Goal: Information Seeking & Learning: Learn about a topic

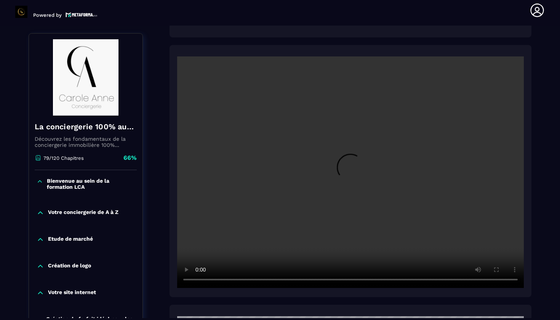
scroll to position [6, 0]
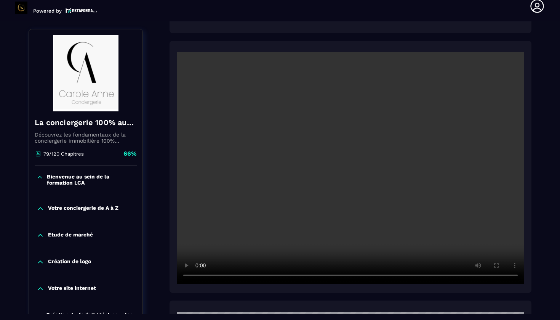
click at [200, 278] on video at bounding box center [350, 167] width 347 height 231
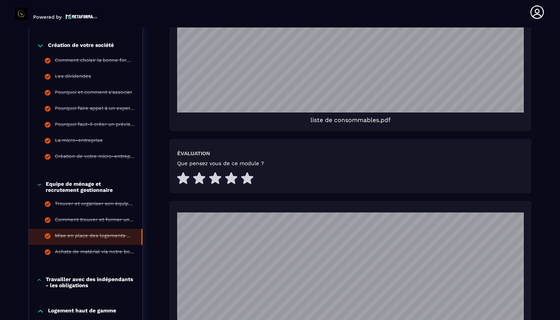
scroll to position [977, 0]
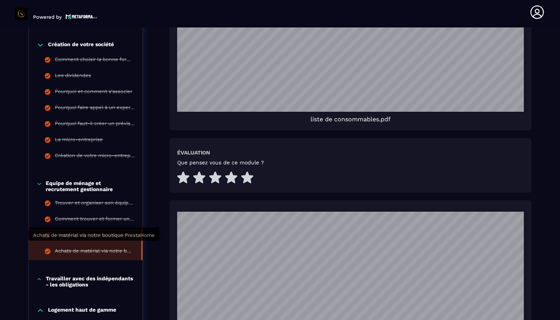
click at [97, 248] on div "Achats de matérial via notre boutique PrestaHome" at bounding box center [94, 252] width 79 height 8
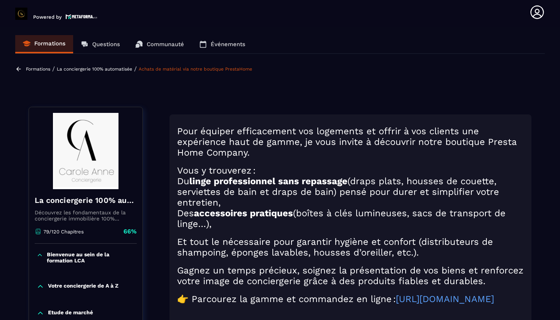
click at [553, 276] on section "Formations Questions Communauté Événements Formations / La conciergerie 100% au…" at bounding box center [280, 173] width 560 height 292
click at [344, 185] on strong "linge professionnel sans repassage" at bounding box center [268, 181] width 158 height 11
click at [395, 304] on h2 "👉 Parcourez la gamme et commandez en ligne : [URL][DOMAIN_NAME]" at bounding box center [350, 299] width 347 height 11
click at [401, 315] on h2 at bounding box center [350, 309] width 347 height 11
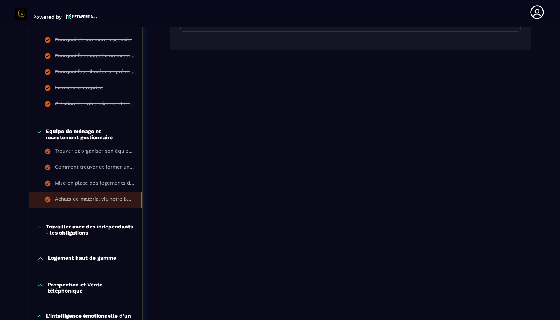
scroll to position [435, 0]
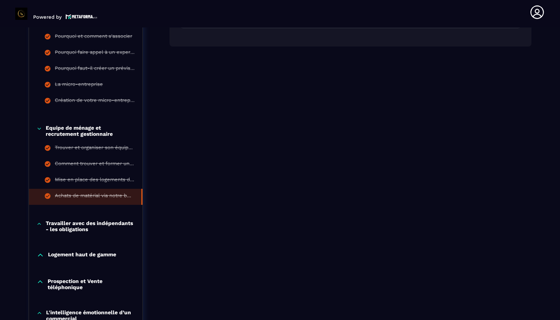
click at [117, 223] on p "Travailler avec des indépendants - les obligations" at bounding box center [90, 226] width 89 height 12
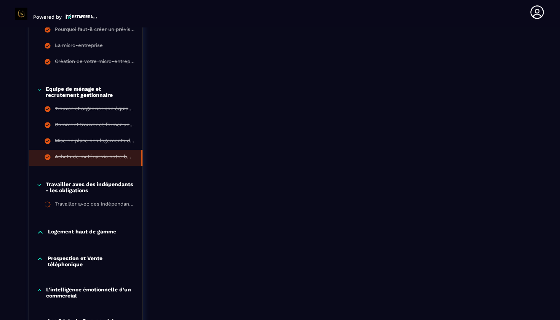
scroll to position [474, 0]
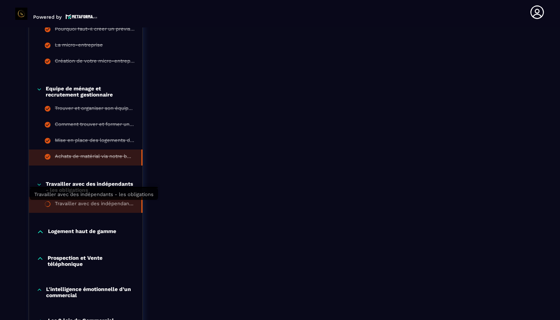
click at [100, 206] on div "Travailler avec des indépendants - les obligations" at bounding box center [94, 205] width 79 height 8
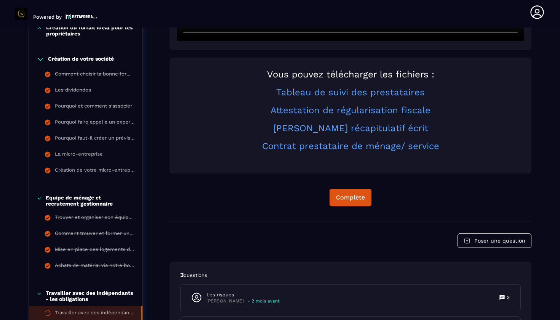
scroll to position [366, 0]
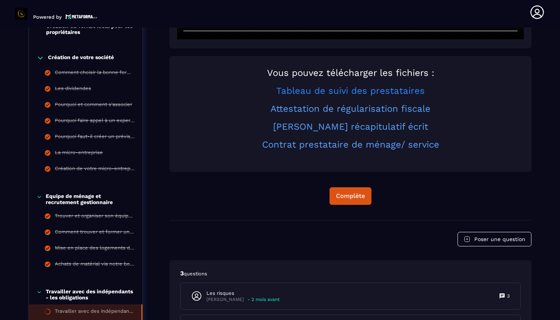
click at [332, 92] on link "Tableau de suivi des prestataires" at bounding box center [350, 90] width 149 height 11
click at [329, 108] on link "Attestation de régularisation fiscale" at bounding box center [351, 108] width 160 height 11
click at [355, 129] on link "[PERSON_NAME] récapitulatif écrit" at bounding box center [350, 126] width 155 height 11
click at [356, 143] on link "Contrat prestataire de ménage/ service" at bounding box center [350, 144] width 177 height 11
click at [339, 143] on link "Contrat prestataire de ménage/ service" at bounding box center [350, 144] width 177 height 11
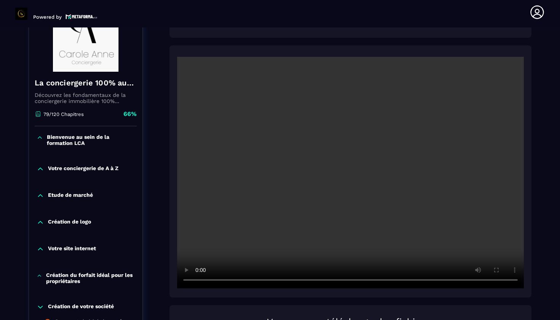
scroll to position [116, 0]
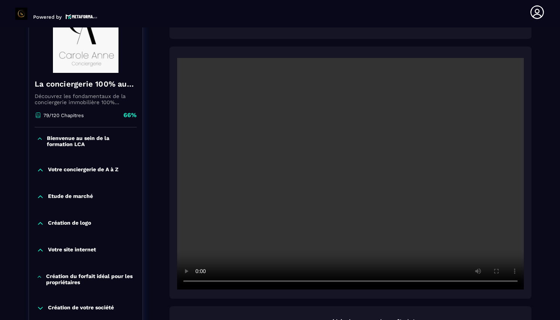
click at [351, 176] on video at bounding box center [350, 173] width 347 height 231
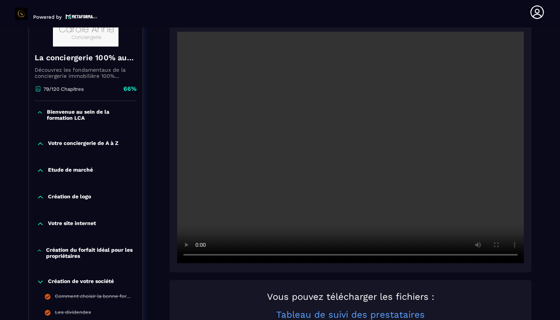
scroll to position [148, 0]
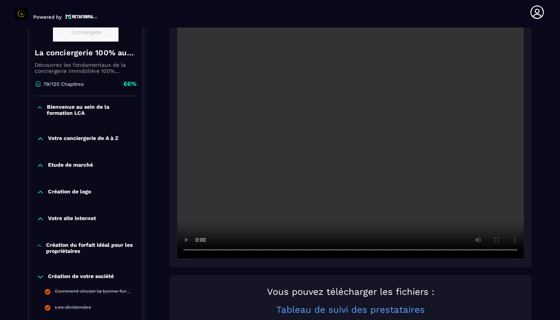
click at [232, 249] on video at bounding box center [350, 142] width 347 height 231
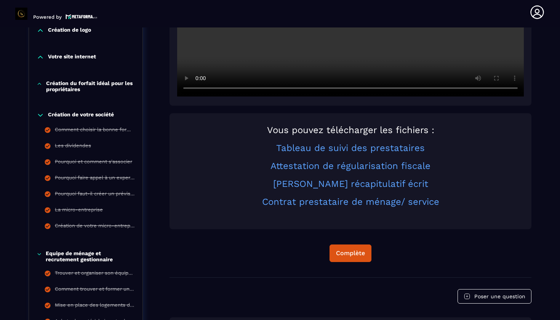
scroll to position [309, 0]
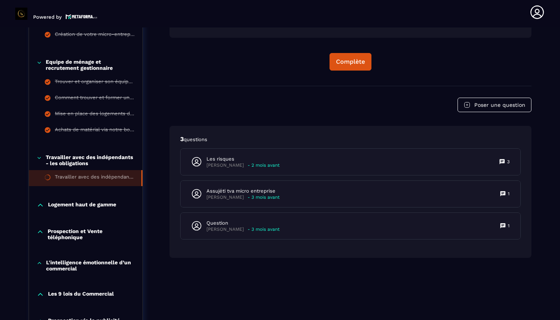
scroll to position [502, 0]
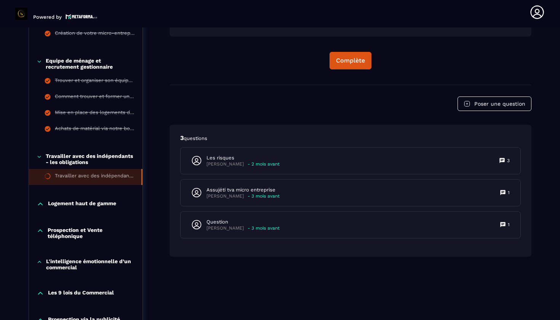
click at [91, 204] on p "Logement haut de gamme" at bounding box center [82, 204] width 68 height 8
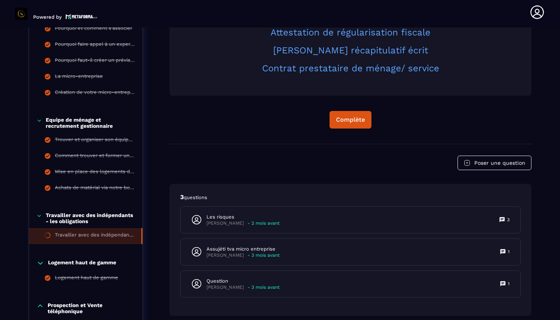
scroll to position [444, 0]
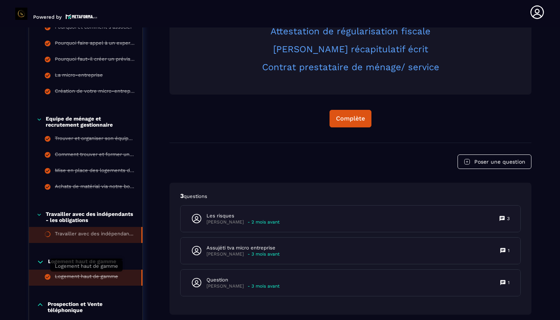
click at [87, 276] on div "Logement haut de gamme" at bounding box center [86, 277] width 63 height 8
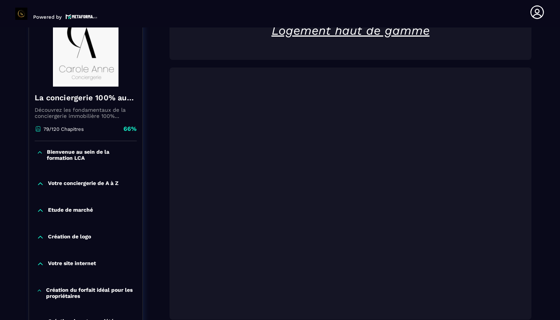
scroll to position [115, 0]
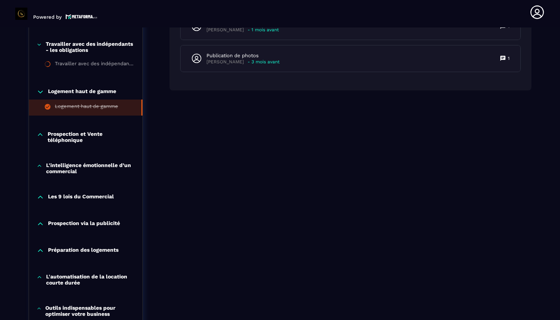
scroll to position [612, 0]
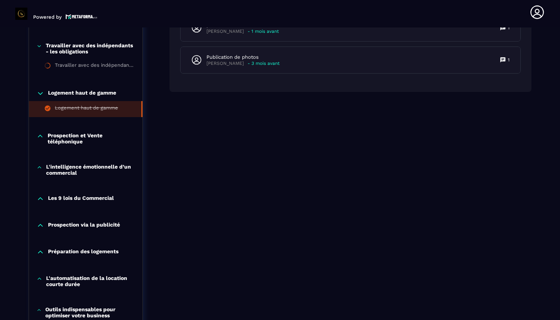
click at [69, 137] on p "Prospection et Vente téléphonique" at bounding box center [91, 138] width 87 height 12
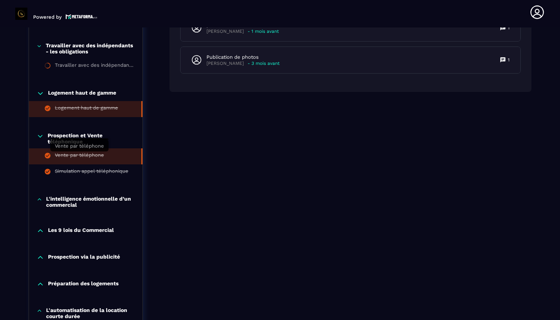
click at [74, 157] on div "Vente par téléphone" at bounding box center [79, 156] width 49 height 8
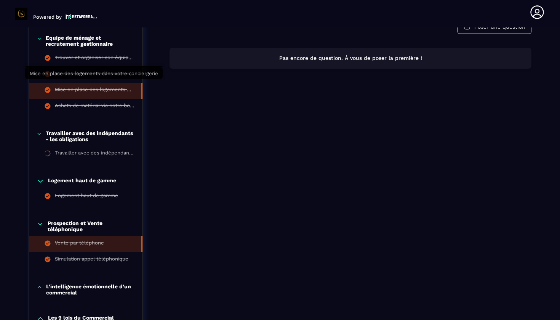
scroll to position [530, 0]
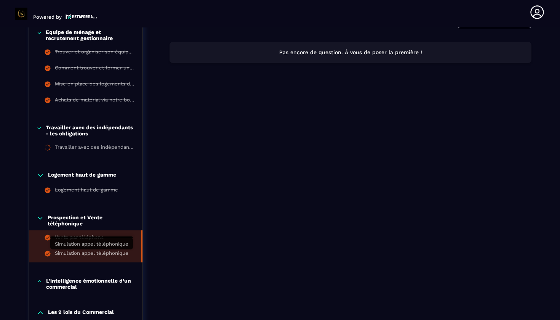
click at [71, 254] on div "Simulation appel téléphonique" at bounding box center [92, 254] width 74 height 8
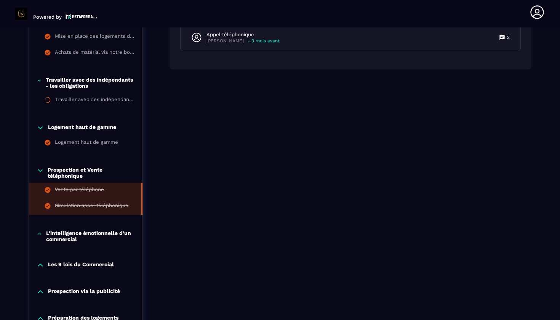
scroll to position [579, 0]
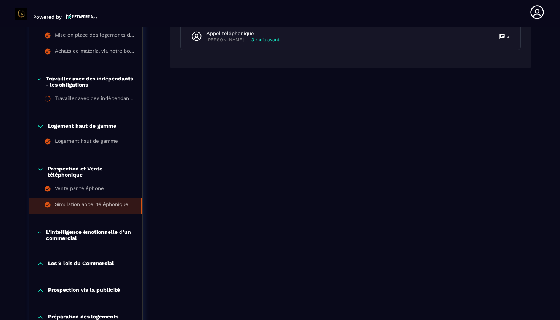
click at [76, 238] on p "L'intelligence émotionnelle d’un commercial" at bounding box center [90, 235] width 89 height 12
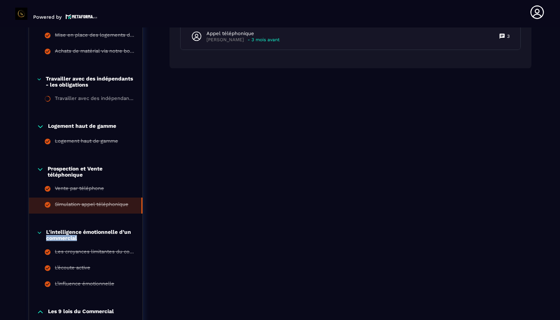
click at [76, 238] on p "L'intelligence émotionnelle d’un commercial" at bounding box center [90, 235] width 89 height 12
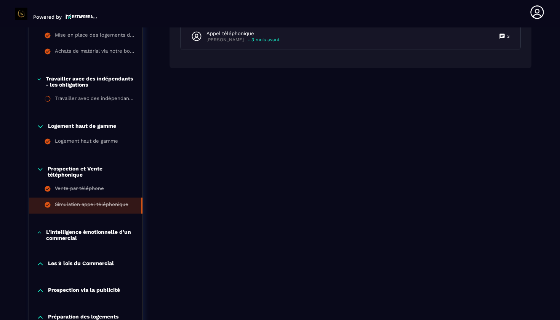
click at [69, 234] on p "L'intelligence émotionnelle d’un commercial" at bounding box center [90, 235] width 89 height 12
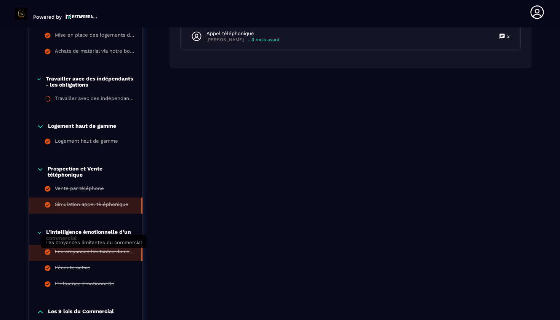
click at [87, 254] on div "Les croyances limitantes du commercial" at bounding box center [94, 253] width 79 height 8
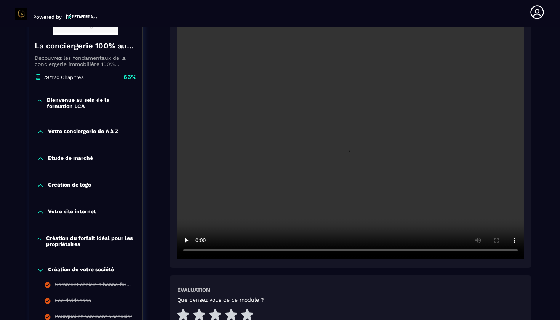
scroll to position [79, 0]
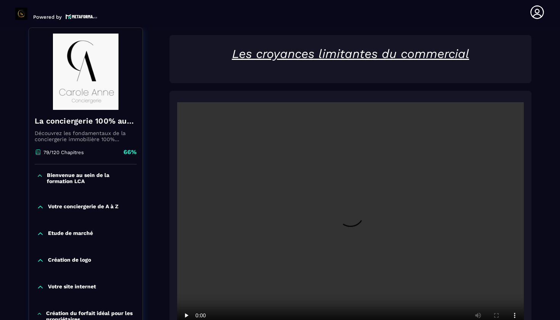
click at [353, 220] on video at bounding box center [350, 217] width 347 height 231
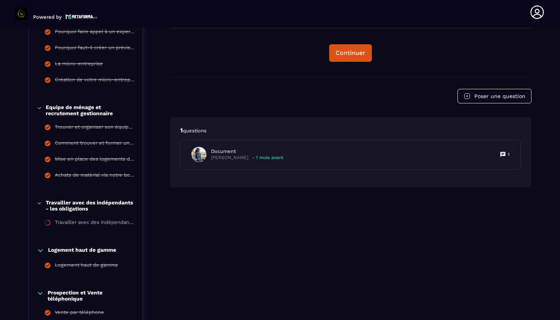
scroll to position [437, 0]
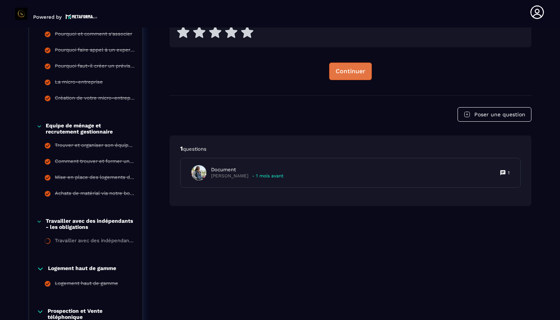
click at [348, 69] on div "Continuer" at bounding box center [351, 71] width 30 height 8
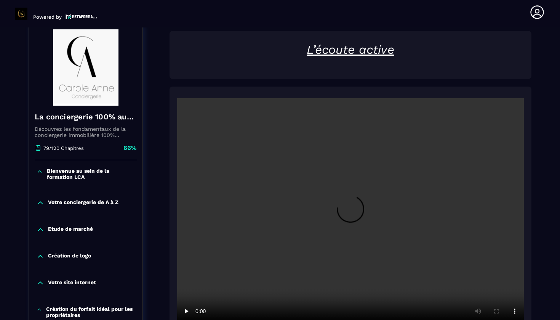
scroll to position [79, 0]
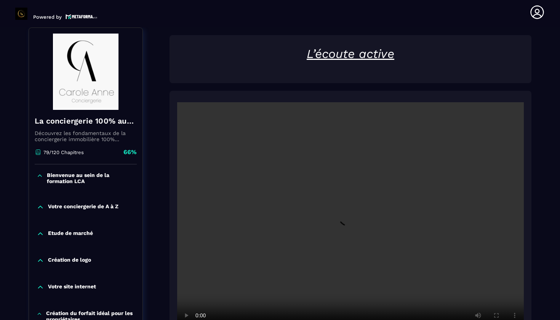
click at [353, 220] on video at bounding box center [350, 217] width 347 height 231
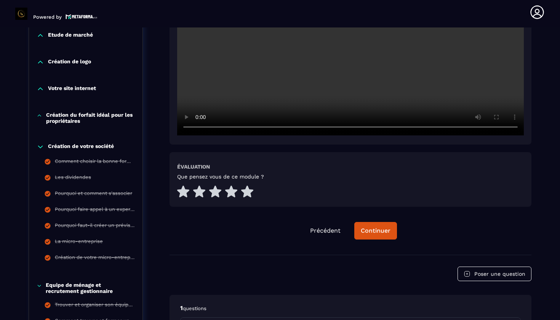
scroll to position [278, 0]
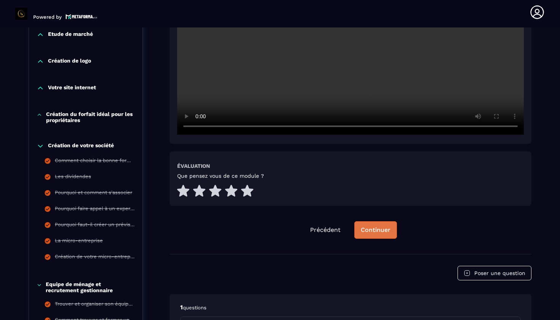
click at [377, 237] on button "Continuer" at bounding box center [376, 230] width 43 height 18
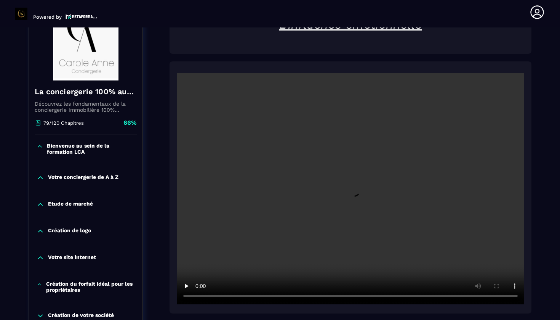
scroll to position [79, 0]
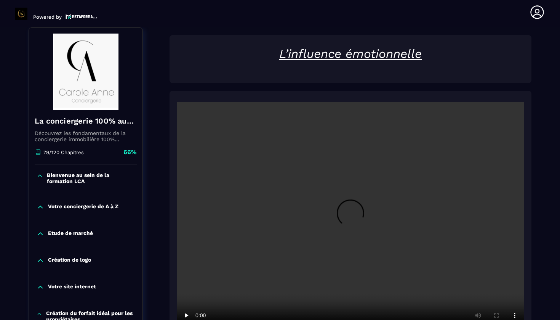
click at [353, 221] on video at bounding box center [350, 217] width 347 height 231
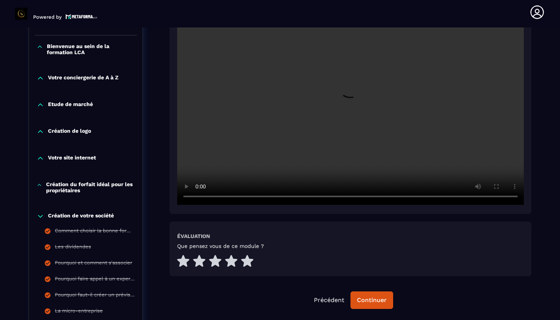
scroll to position [209, 0]
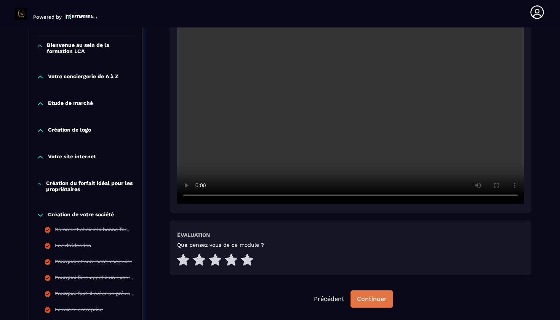
click at [384, 303] on button "Continuer" at bounding box center [372, 299] width 43 height 18
click at [382, 307] on button "Continuer" at bounding box center [372, 299] width 43 height 18
click at [378, 299] on div "Continuer" at bounding box center [372, 299] width 30 height 8
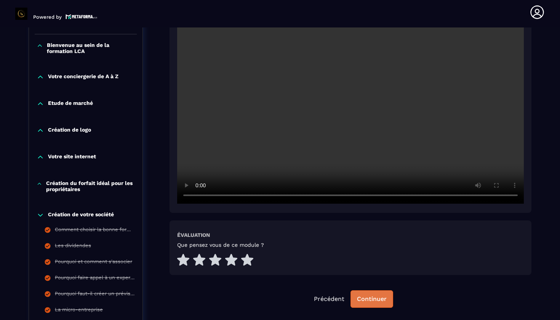
click at [378, 299] on div "Continuer" at bounding box center [372, 299] width 30 height 8
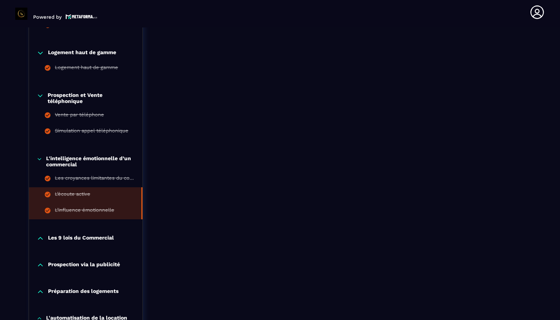
scroll to position [659, 0]
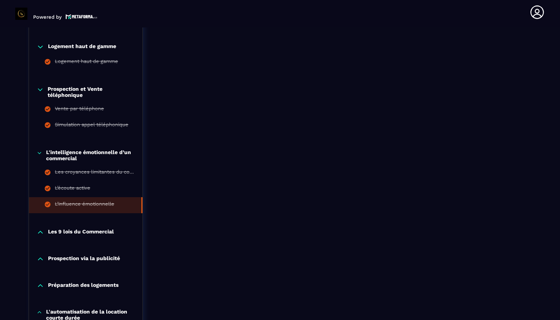
click at [84, 233] on p "Les 9 lois du Commercial" at bounding box center [81, 232] width 66 height 8
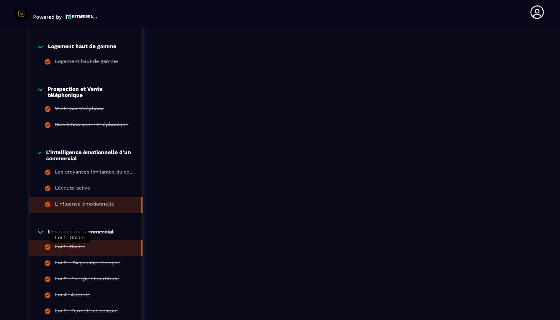
click at [74, 246] on div "Loi 1- Guider" at bounding box center [70, 248] width 30 height 8
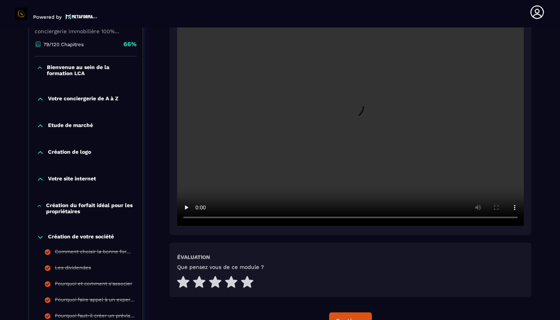
scroll to position [79, 0]
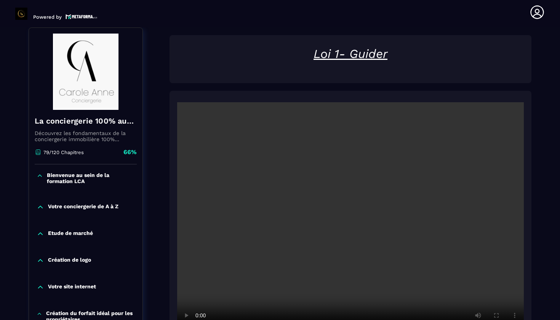
click at [353, 221] on video at bounding box center [350, 217] width 347 height 231
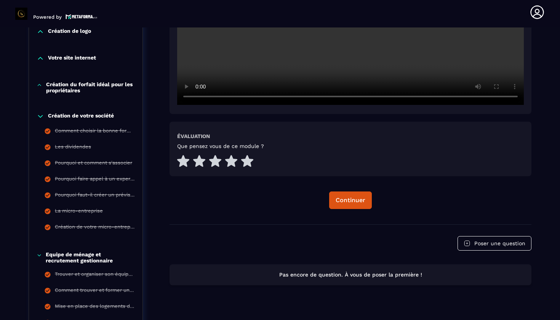
scroll to position [316, 0]
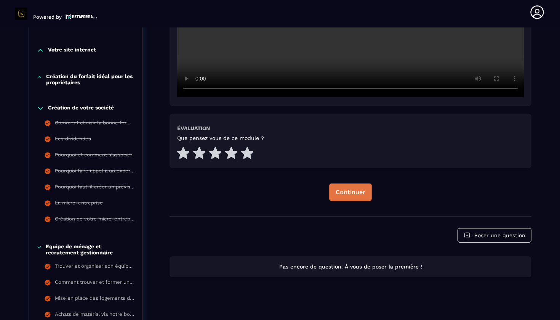
click at [358, 194] on div "Continuer" at bounding box center [351, 192] width 30 height 8
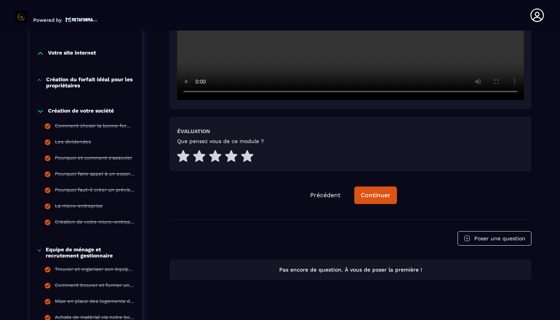
scroll to position [79, 0]
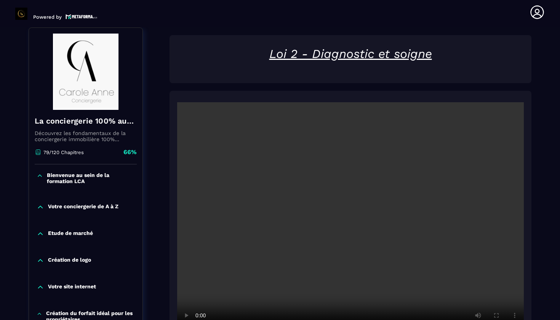
click at [347, 205] on video at bounding box center [350, 217] width 347 height 231
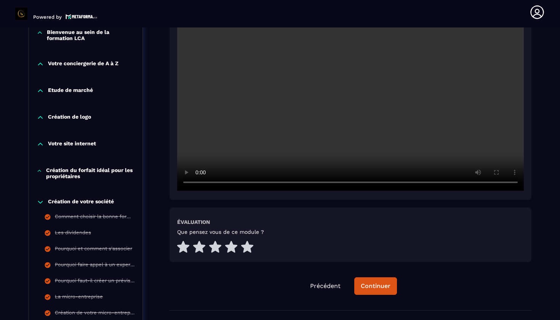
scroll to position [223, 0]
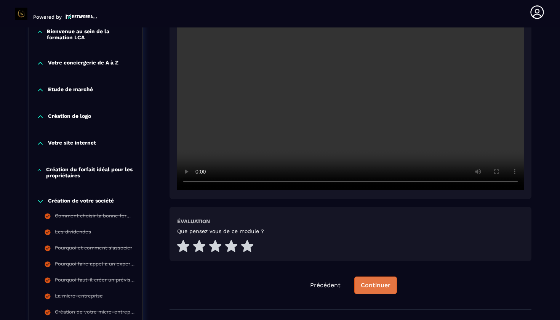
click at [379, 290] on button "Continuer" at bounding box center [376, 285] width 43 height 18
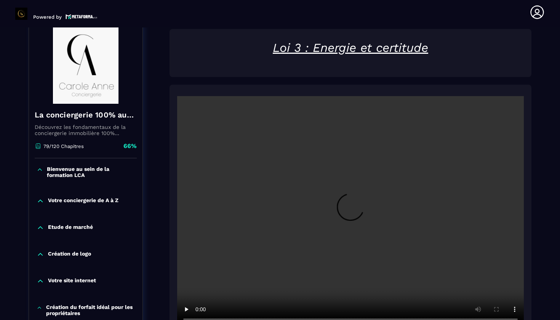
scroll to position [79, 0]
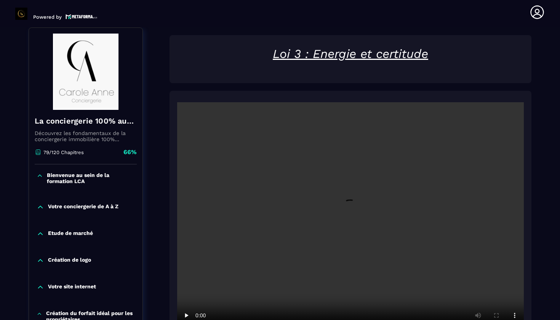
click at [351, 221] on video at bounding box center [350, 217] width 347 height 231
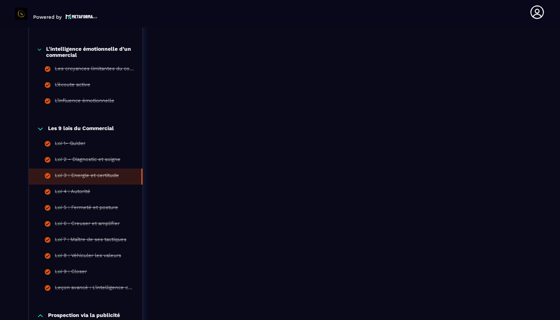
scroll to position [774, 0]
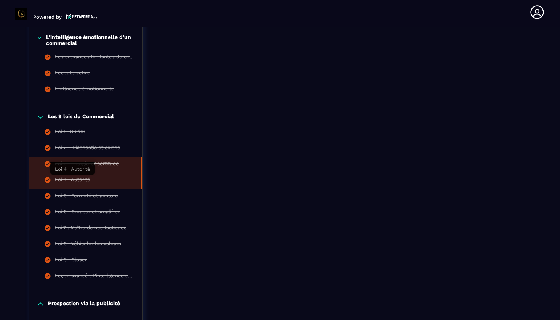
click at [80, 180] on div "Loi 4 : Autorité" at bounding box center [72, 181] width 35 height 8
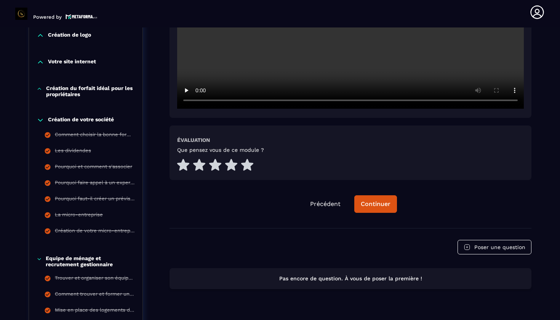
scroll to position [79, 0]
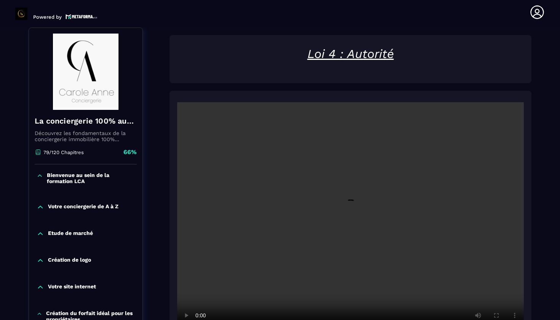
click at [352, 220] on video at bounding box center [350, 217] width 347 height 231
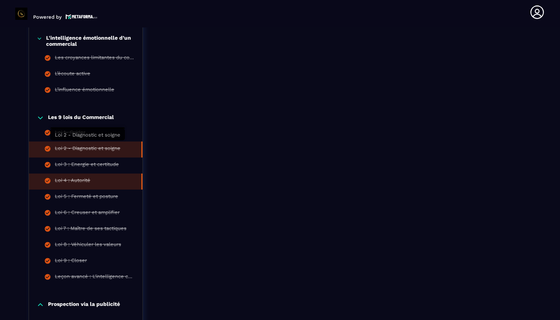
scroll to position [777, 0]
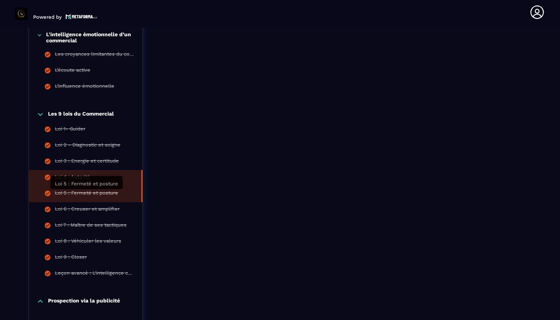
click at [92, 193] on div "Loi 5 : Fermeté et posture" at bounding box center [86, 194] width 63 height 8
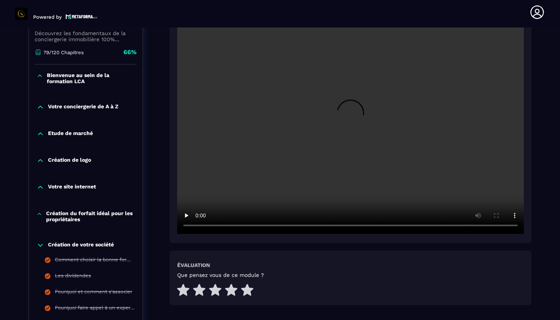
scroll to position [79, 0]
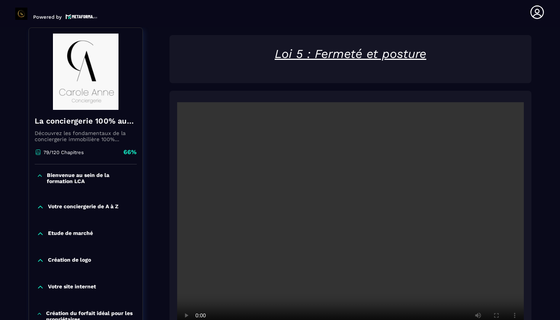
click at [347, 222] on video at bounding box center [350, 217] width 347 height 231
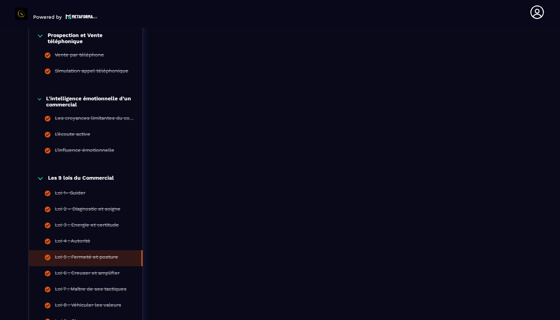
scroll to position [721, 0]
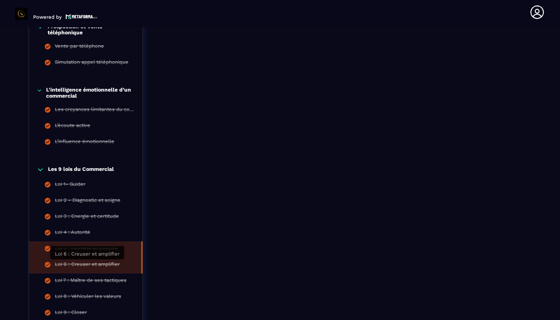
click at [104, 262] on div "Loi 6 : Creuser et amplifier" at bounding box center [87, 265] width 65 height 8
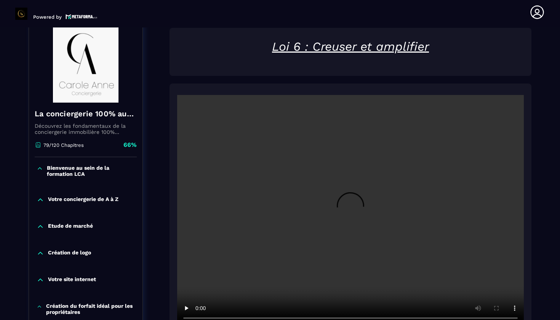
scroll to position [79, 0]
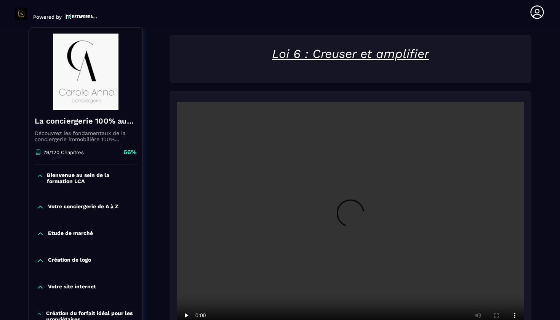
click at [352, 219] on video at bounding box center [350, 217] width 347 height 231
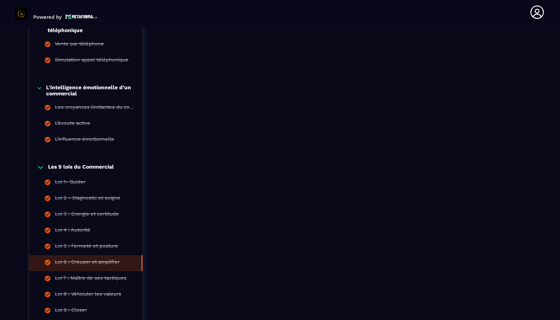
scroll to position [726, 0]
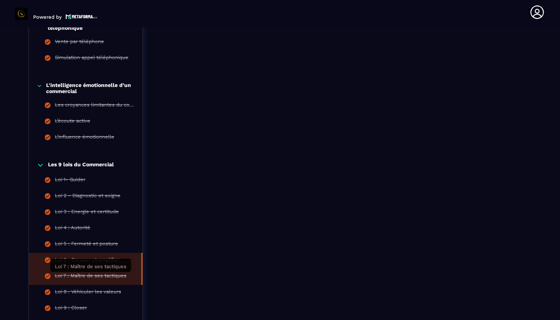
click at [55, 277] on div "Loi 7 : Maître de ses tactiques" at bounding box center [91, 277] width 72 height 8
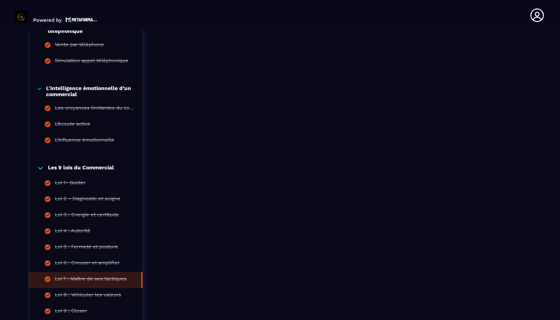
scroll to position [3, 0]
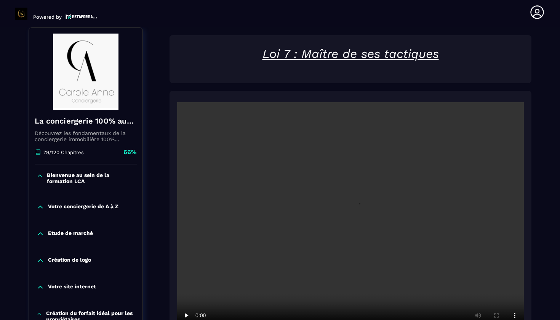
click at [351, 220] on video at bounding box center [350, 217] width 347 height 231
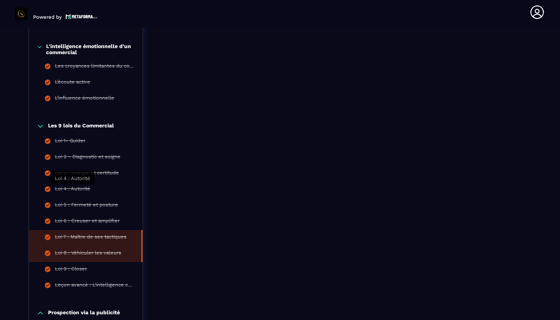
scroll to position [764, 0]
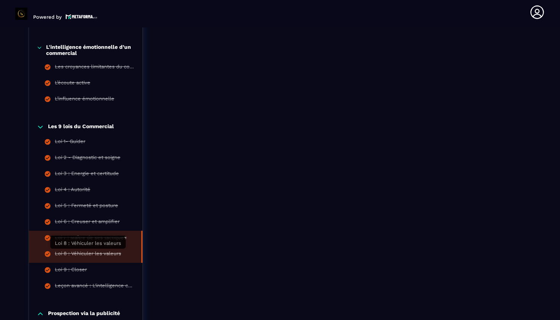
click at [88, 257] on div "Loi 8 : Véhiculer les valeurs" at bounding box center [88, 254] width 66 height 8
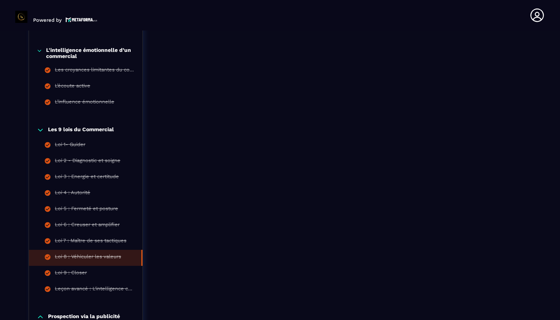
scroll to position [79, 0]
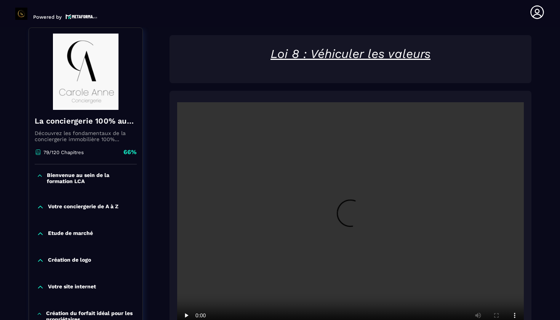
click at [350, 218] on video at bounding box center [350, 217] width 347 height 231
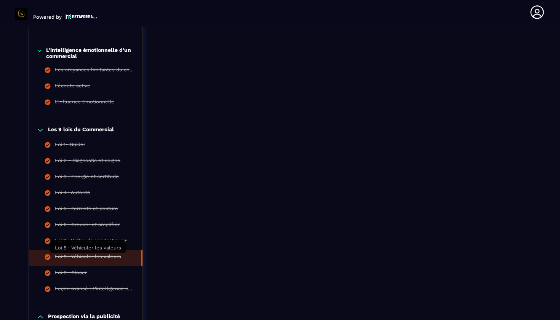
scroll to position [762, 0]
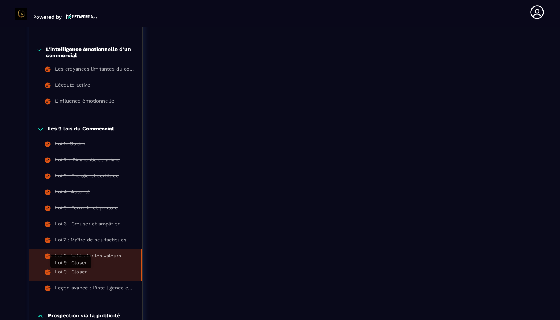
click at [75, 272] on div "Loi 9 : Closer" at bounding box center [71, 273] width 32 height 8
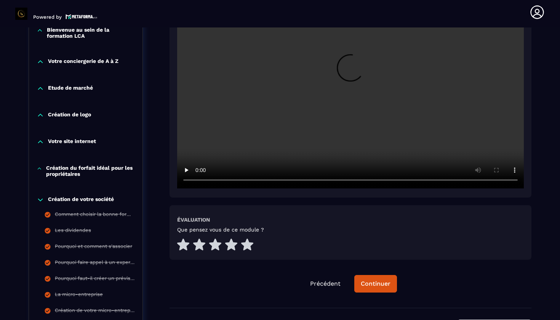
scroll to position [79, 0]
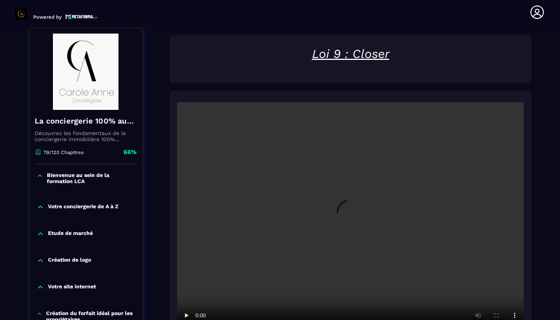
click at [353, 218] on video at bounding box center [350, 217] width 347 height 231
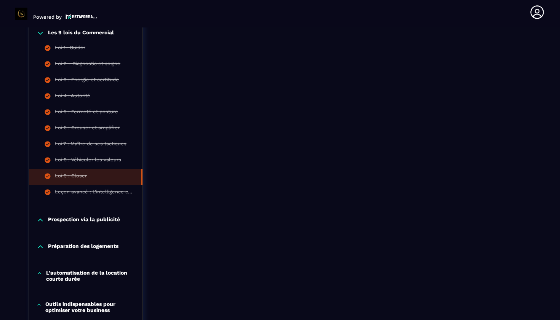
scroll to position [857, 0]
click at [88, 221] on p "Prospection via la publicité" at bounding box center [84, 221] width 72 height 8
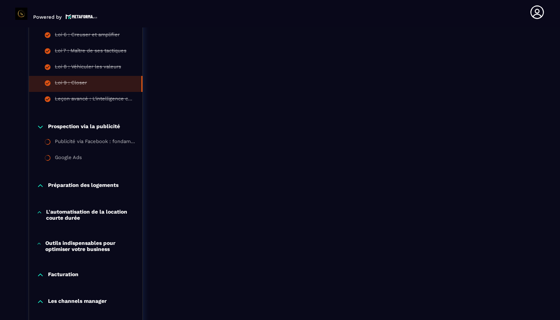
scroll to position [950, 0]
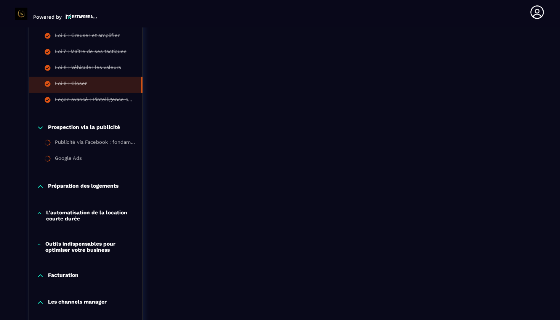
click at [57, 189] on p "Préparation des logements" at bounding box center [83, 187] width 71 height 8
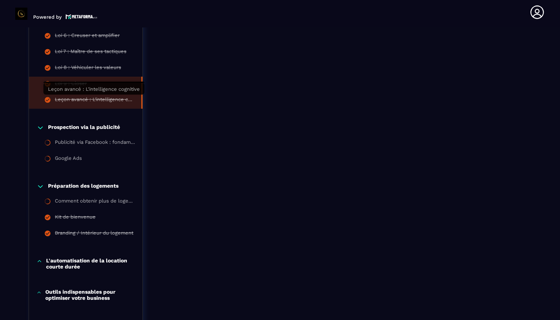
click at [93, 103] on div "Leçon avancé : L'intelligence cognitive" at bounding box center [94, 100] width 79 height 8
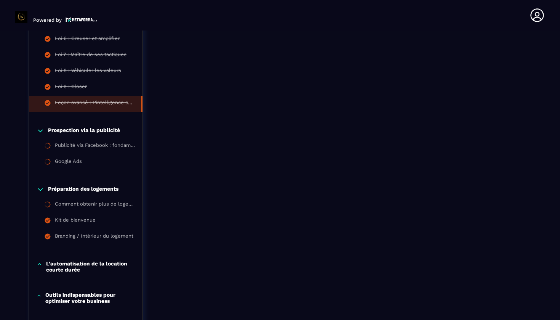
scroll to position [3, 0]
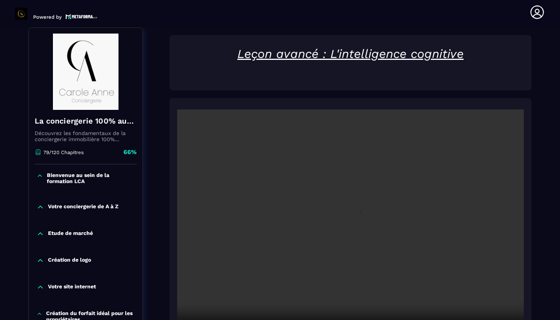
click at [348, 225] on video at bounding box center [350, 224] width 347 height 231
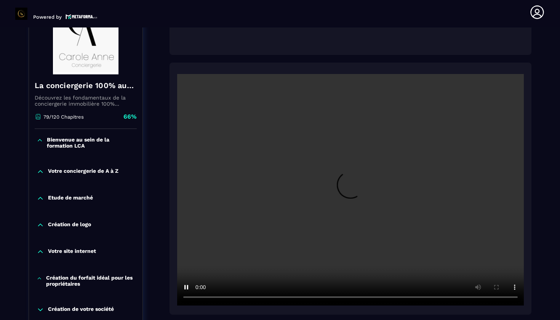
scroll to position [116, 0]
